Goal: Complete application form

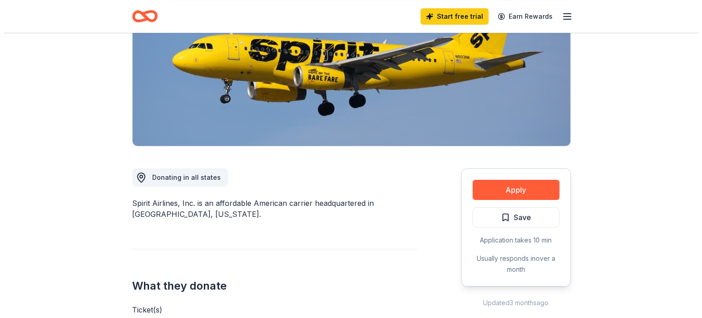
scroll to position [132, 0]
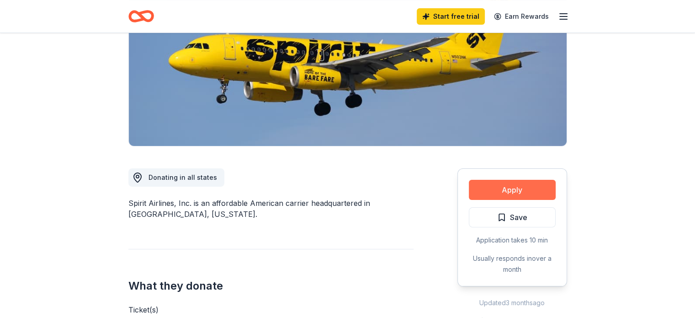
click at [520, 188] on button "Apply" at bounding box center [512, 190] width 87 height 20
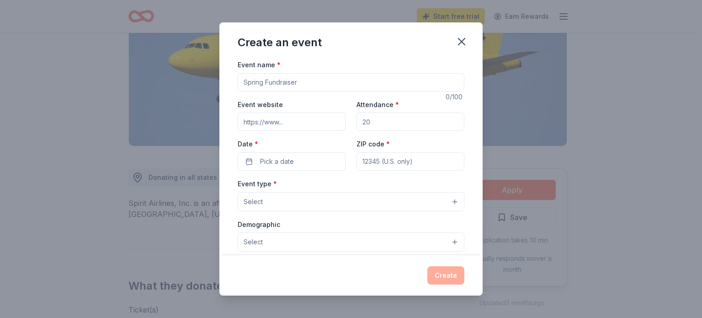
click at [319, 85] on input "Event name *" at bounding box center [351, 82] width 227 height 18
type input "F"
type input "Birmingham Signature Chefs"
click at [290, 120] on input "Event website" at bounding box center [292, 121] width 108 height 18
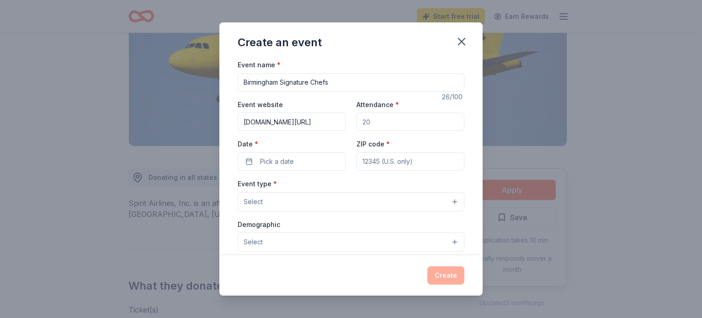
type input "[DOMAIN_NAME][URL]"
click at [333, 125] on input "[DOMAIN_NAME][URL]" at bounding box center [292, 121] width 108 height 18
click at [367, 122] on input "Attendance *" at bounding box center [410, 121] width 108 height 18
type input "250"
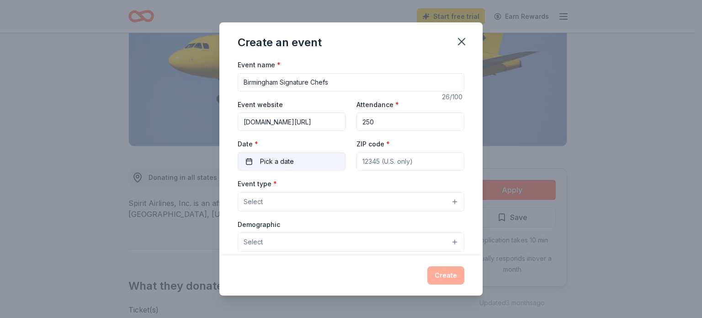
click at [283, 164] on span "Pick a date" at bounding box center [277, 161] width 34 height 11
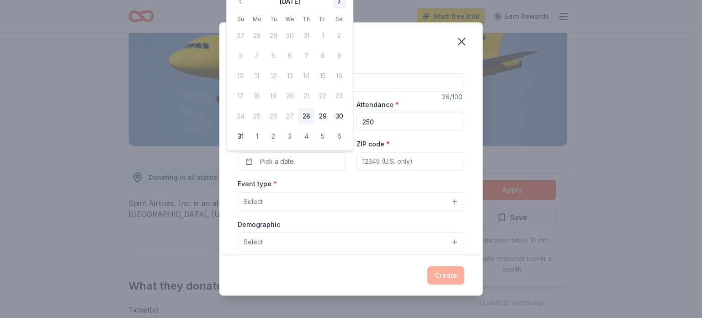
click at [337, 3] on button "Go to next month" at bounding box center [339, 1] width 13 height 13
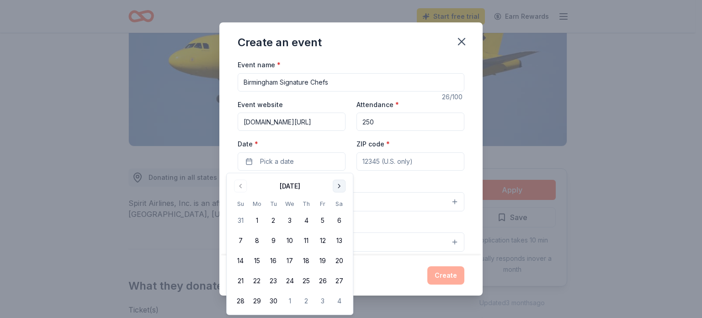
click at [336, 188] on button "Go to next month" at bounding box center [339, 186] width 13 height 13
click at [309, 259] on button "16" at bounding box center [306, 260] width 16 height 16
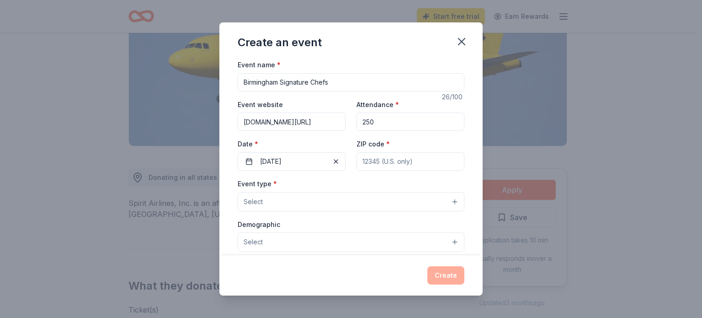
click at [378, 164] on input "ZIP code *" at bounding box center [410, 161] width 108 height 18
type input "35243"
click at [327, 202] on button "Select" at bounding box center [351, 201] width 227 height 19
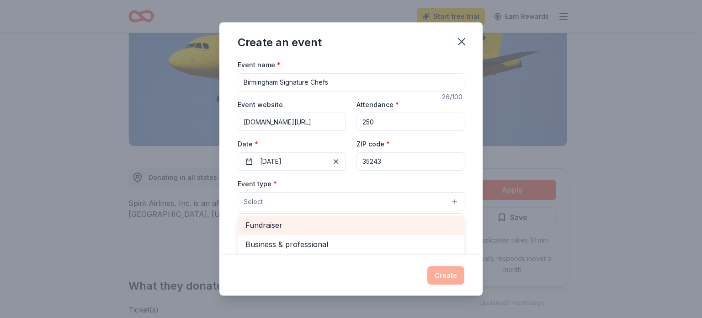
click at [315, 215] on div "Fundraiser" at bounding box center [351, 224] width 226 height 19
click at [315, 216] on div "Business & professional" at bounding box center [351, 225] width 226 height 19
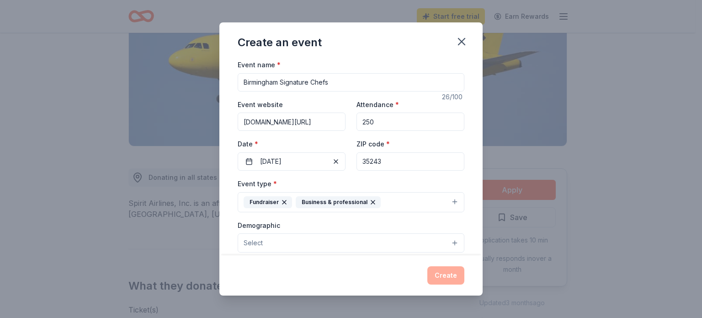
click at [369, 202] on icon "button" at bounding box center [372, 201] width 7 height 7
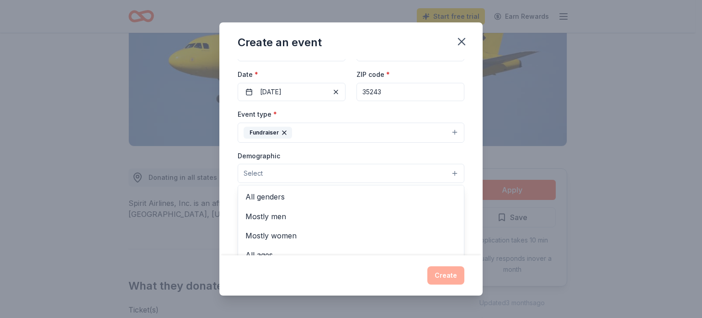
click at [429, 171] on button "Select" at bounding box center [351, 173] width 227 height 19
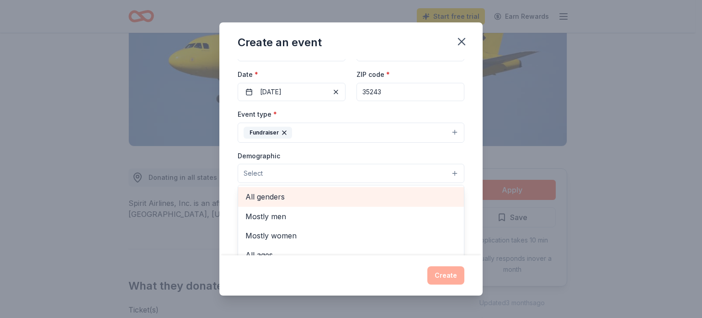
click at [391, 198] on span "All genders" at bounding box center [350, 197] width 211 height 12
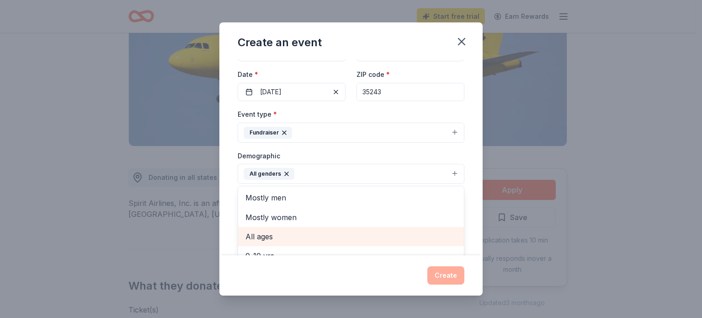
scroll to position [11, 0]
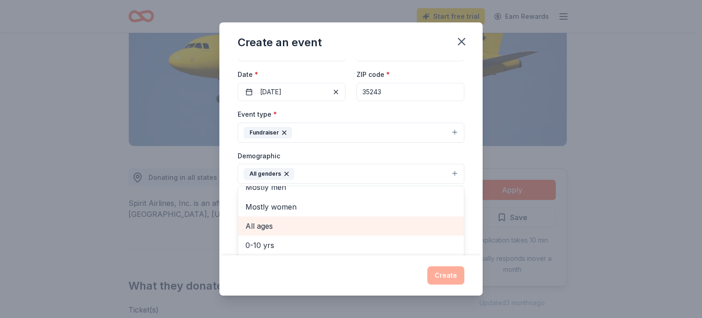
click at [360, 230] on span "All ages" at bounding box center [350, 226] width 211 height 12
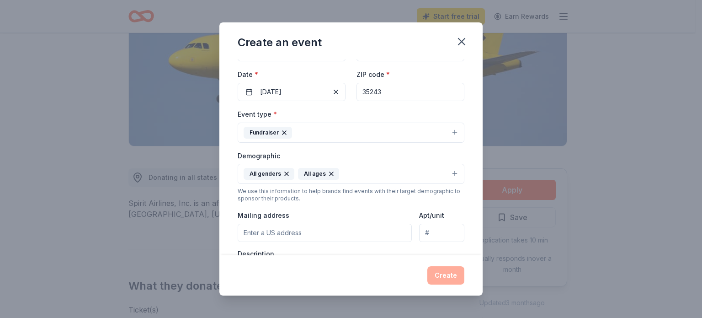
click at [328, 170] on icon "button" at bounding box center [331, 173] width 7 height 7
click at [316, 175] on button "All genders" at bounding box center [351, 174] width 227 height 20
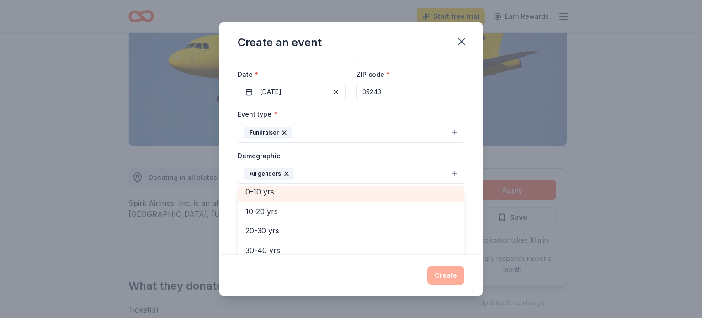
scroll to position [65, 0]
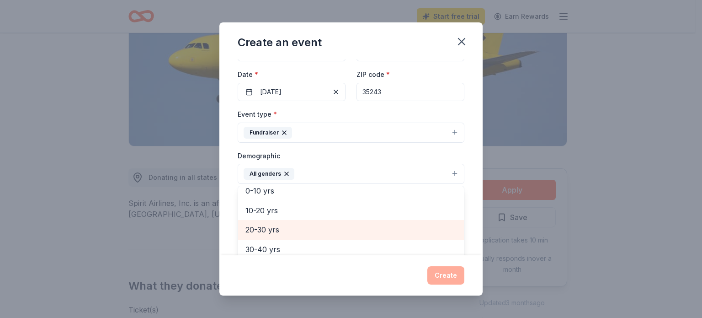
click at [282, 226] on span "20-30 yrs" at bounding box center [350, 229] width 211 height 12
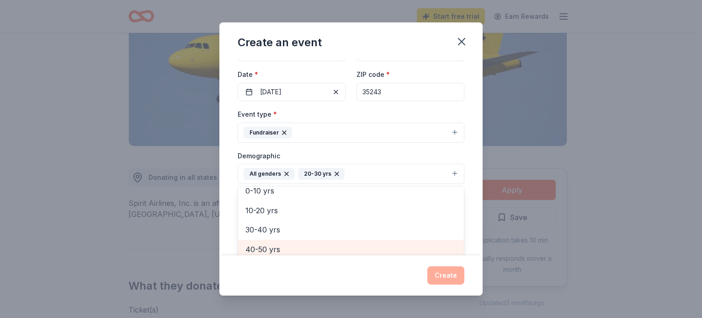
scroll to position [72, 0]
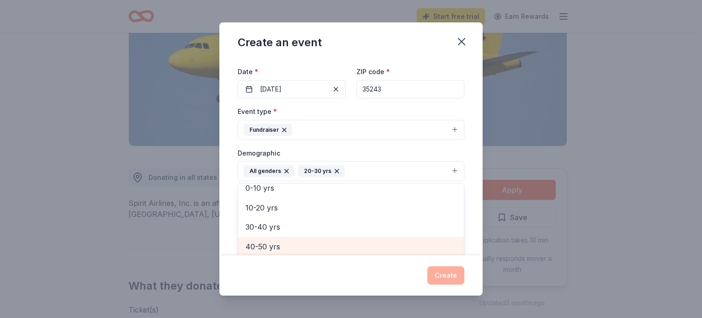
click at [264, 250] on span "40-50 yrs" at bounding box center [350, 246] width 211 height 12
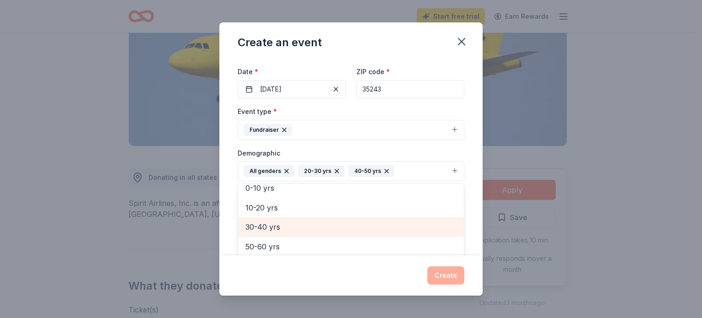
click at [265, 229] on span "30-40 yrs" at bounding box center [350, 227] width 211 height 12
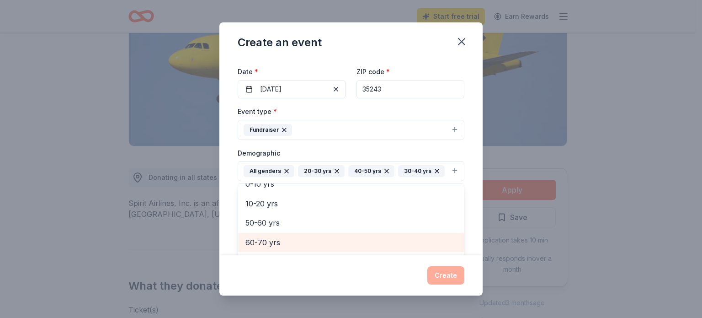
click at [265, 236] on span "60-70 yrs" at bounding box center [350, 242] width 211 height 12
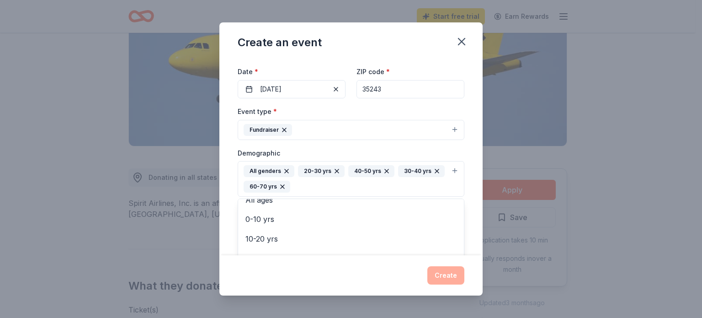
click at [441, 112] on div "Event type * Fundraiser Demographic All genders 20-30 yrs 40-50 yrs 30-40 yrs 6…" at bounding box center [351, 211] width 227 height 210
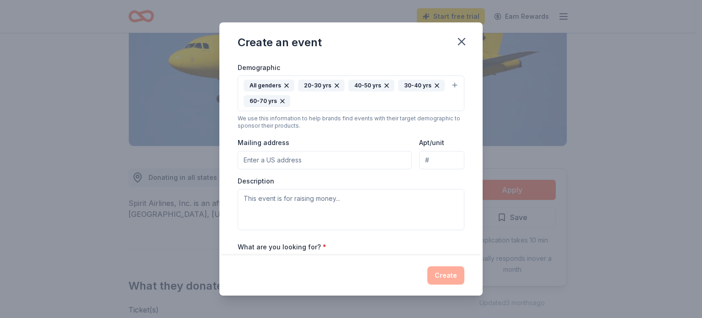
scroll to position [158, 0]
click at [313, 162] on input "Mailing address" at bounding box center [325, 159] width 174 height 18
type input "[STREET_ADDRESS][PERSON_NAME]"
click at [299, 206] on textarea at bounding box center [351, 208] width 227 height 41
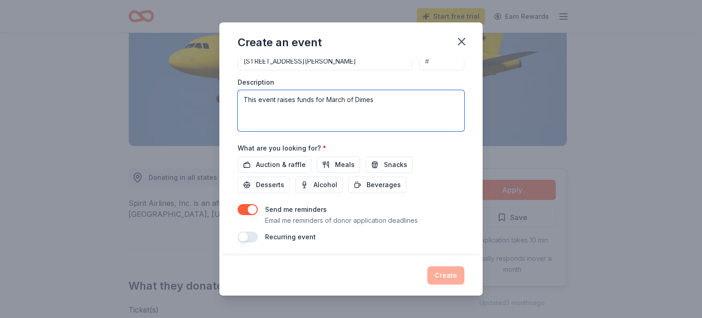
scroll to position [257, 0]
type textarea "This event raises funds for March of Dimes"
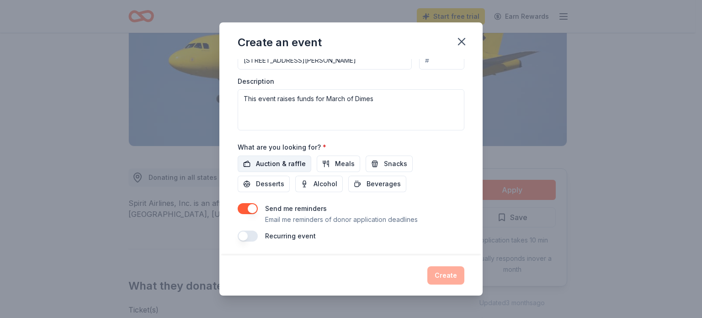
click at [287, 164] on span "Auction & raffle" at bounding box center [281, 163] width 50 height 11
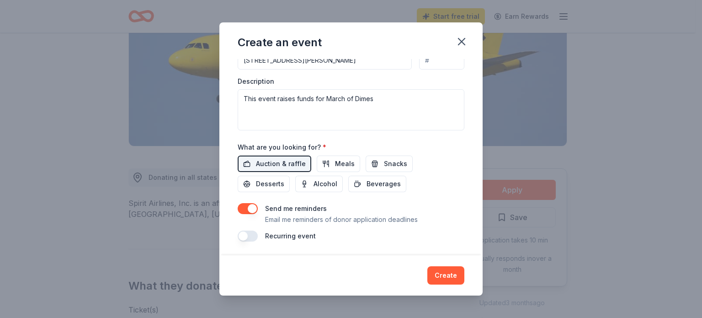
click at [249, 207] on button "button" at bounding box center [248, 208] width 20 height 11
click at [437, 275] on button "Create" at bounding box center [445, 275] width 37 height 18
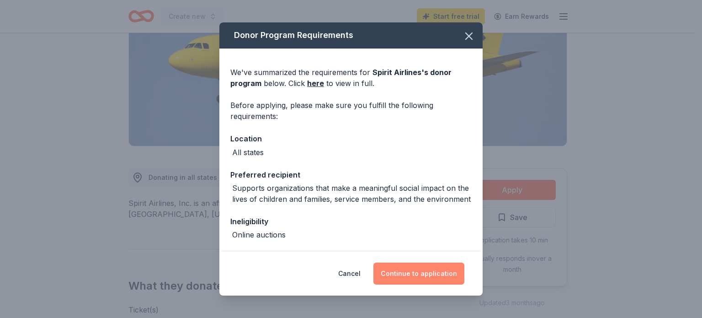
click at [437, 275] on button "Continue to application" at bounding box center [418, 273] width 91 height 22
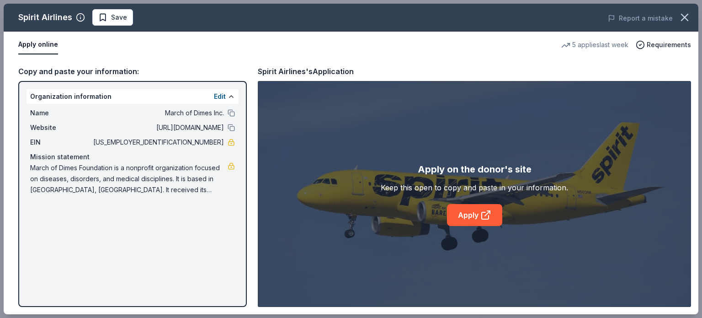
click at [468, 217] on div "Spirit Airlines Save Report a mistake Apply online 5 applies last week Requirem…" at bounding box center [351, 159] width 695 height 310
click at [489, 213] on div "Spirit Airlines Save Report a mistake Apply online 5 applies last week Requirem…" at bounding box center [351, 159] width 695 height 310
click at [485, 212] on div "Spirit Airlines Save Report a mistake Apply online 5 applies last week Requirem…" at bounding box center [351, 159] width 695 height 310
click at [103, 14] on div "Spirit Airlines Save Report a mistake Apply online 5 applies last week Requirem…" at bounding box center [351, 159] width 695 height 310
click at [685, 15] on icon "button" at bounding box center [684, 17] width 13 height 13
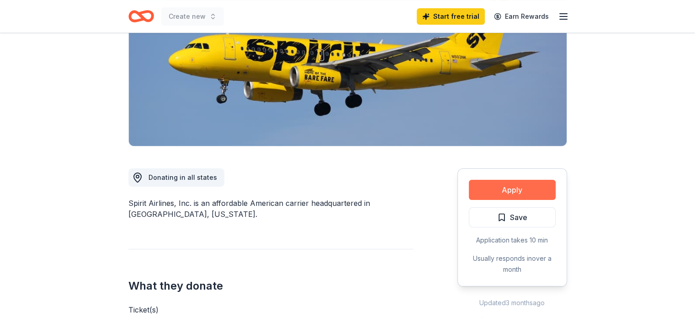
click at [512, 196] on button "Apply" at bounding box center [512, 190] width 87 height 20
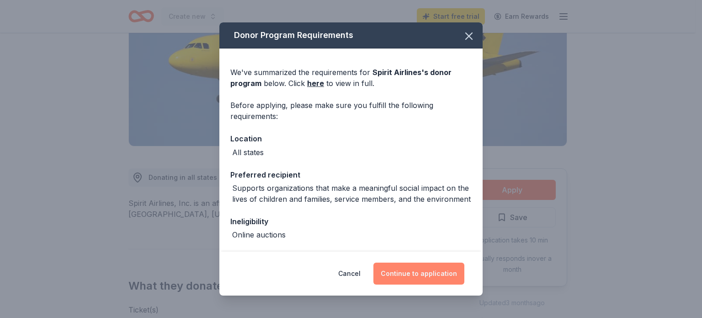
click at [433, 269] on button "Continue to application" at bounding box center [418, 273] width 91 height 22
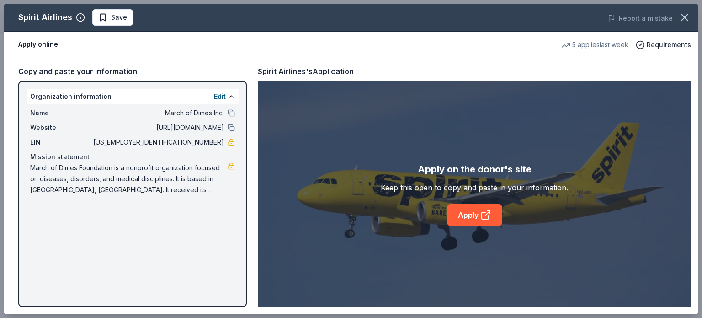
click at [485, 217] on div "Spirit Airlines Save Report a mistake Apply online 5 applies last week Requirem…" at bounding box center [351, 159] width 695 height 310
click at [223, 96] on div "Spirit Airlines Save Report a mistake Apply online 5 applies last week Requirem…" at bounding box center [351, 159] width 695 height 310
click at [230, 96] on div "Spirit Airlines Save Report a mistake Apply online 5 applies last week Requirem…" at bounding box center [351, 159] width 695 height 310
drag, startPoint x: 55, startPoint y: 96, endPoint x: 202, endPoint y: 137, distance: 151.9
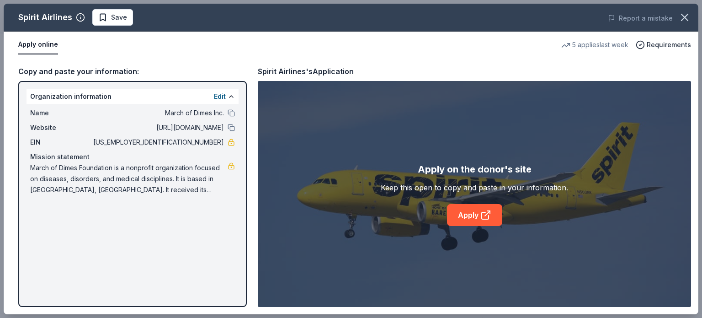
click at [202, 137] on div "Spirit Airlines Save Report a mistake Apply online 5 applies last week Requirem…" at bounding box center [351, 159] width 695 height 310
click at [483, 211] on div "Spirit Airlines Save Report a mistake Apply online 5 applies last week Requirem…" at bounding box center [351, 159] width 695 height 310
